Goal: Navigation & Orientation: Find specific page/section

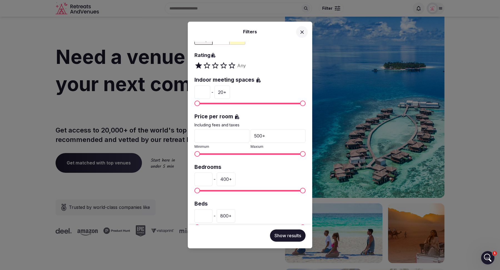
scroll to position [122, 0]
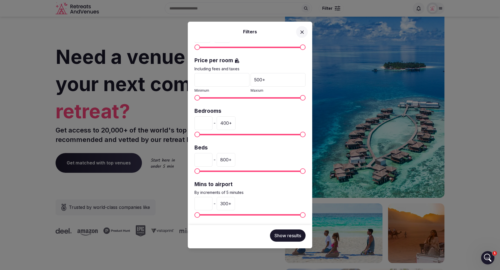
click at [301, 32] on icon at bounding box center [302, 32] width 6 height 6
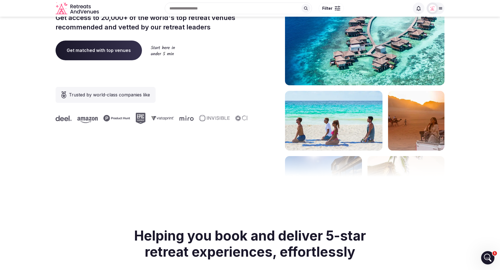
scroll to position [0, 0]
